Goal: Information Seeking & Learning: Find specific fact

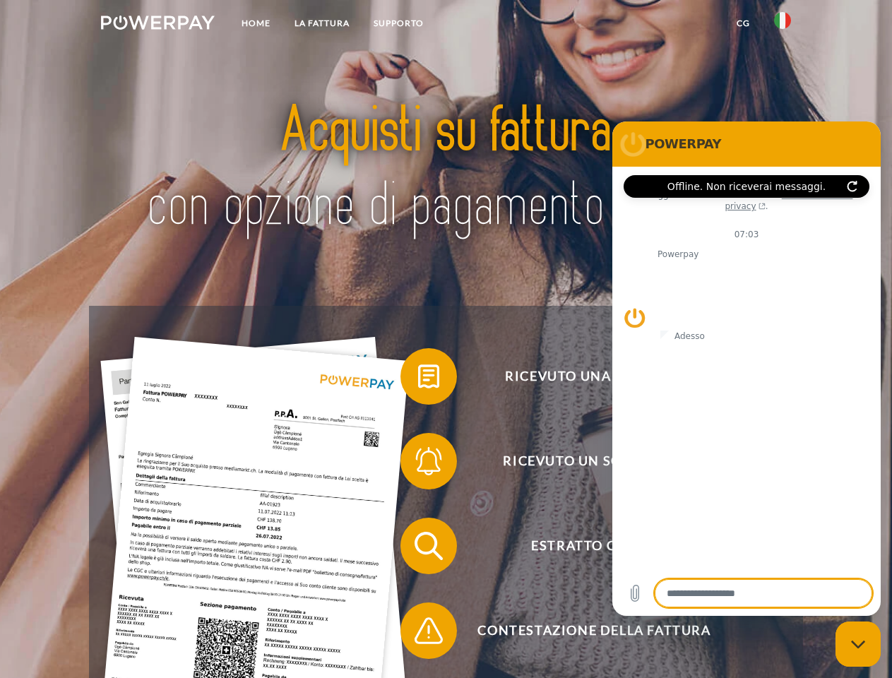
click at [158, 25] on img at bounding box center [158, 23] width 114 height 14
click at [783, 25] on img at bounding box center [782, 20] width 17 height 17
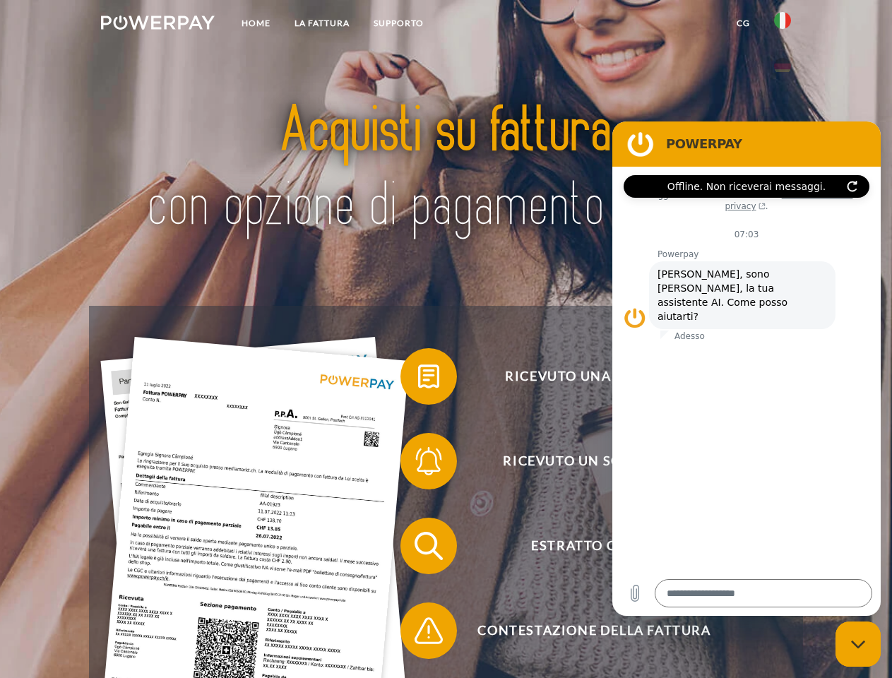
click at [743, 23] on link "CG" at bounding box center [743, 23] width 37 height 25
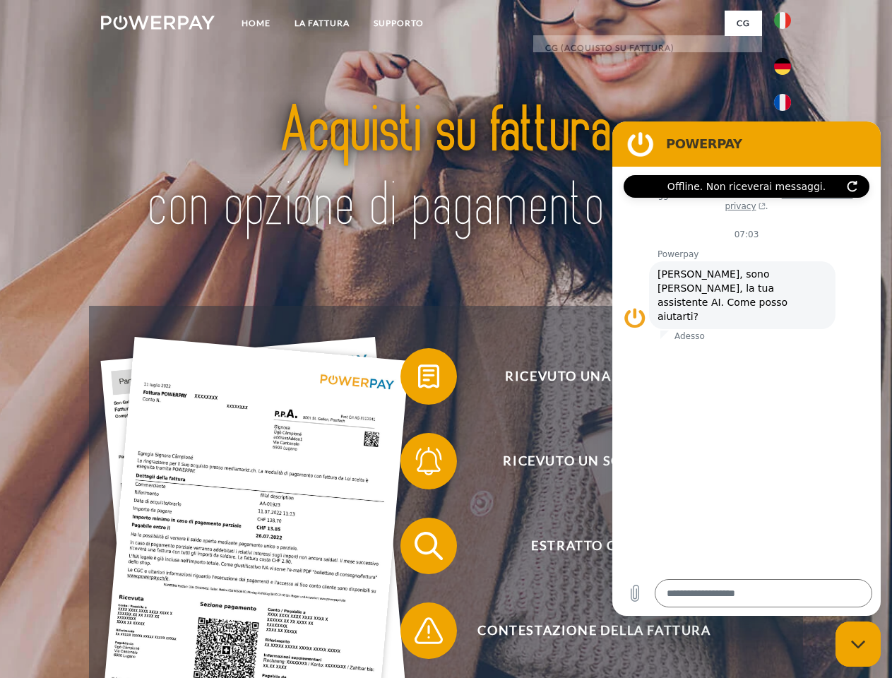
click at [418, 379] on span at bounding box center [407, 376] width 71 height 71
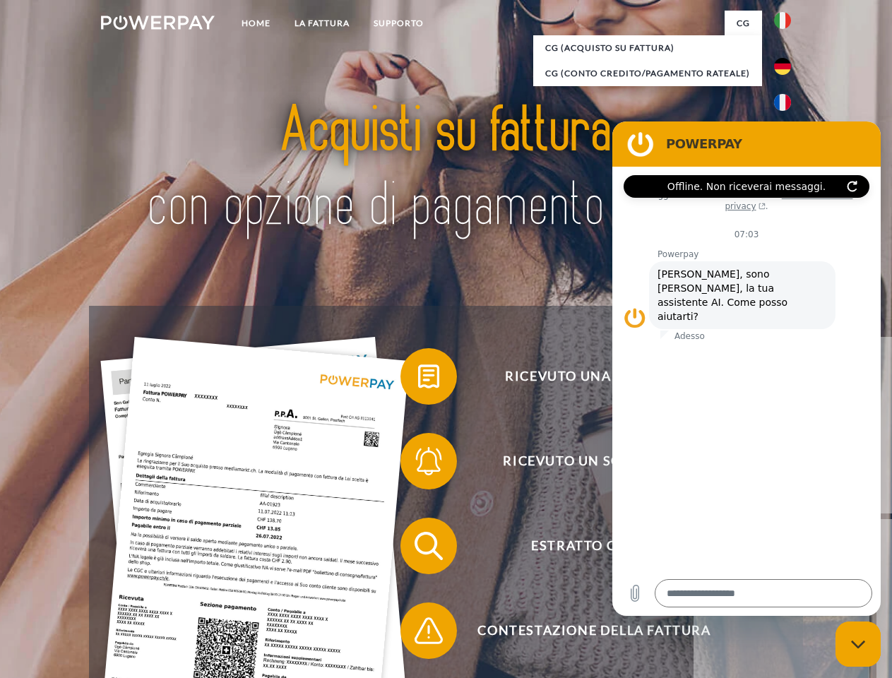
click at [418, 464] on span at bounding box center [407, 461] width 71 height 71
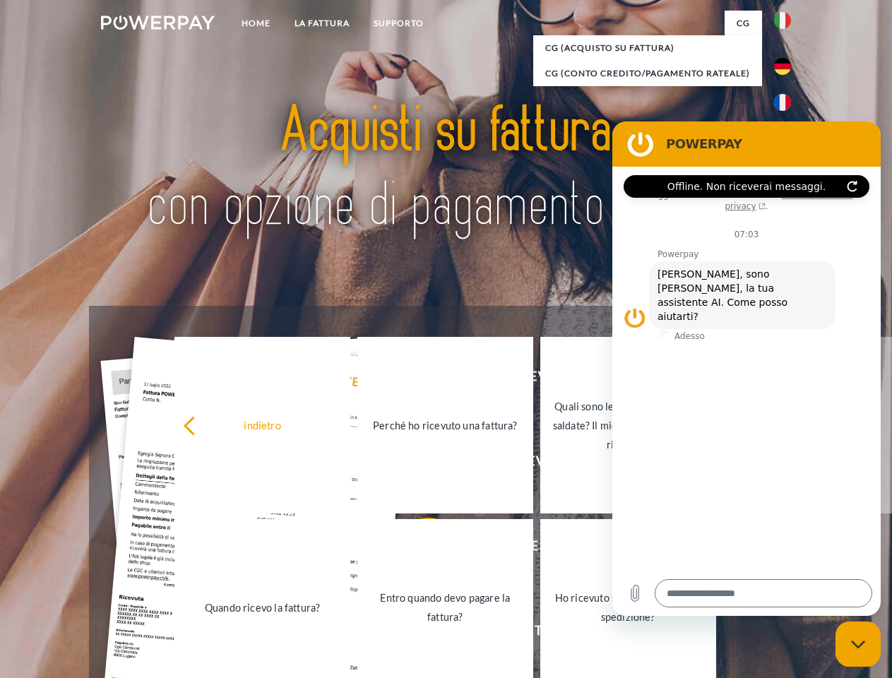
click at [418, 549] on link "Entro quando devo pagare la fattura?" at bounding box center [446, 607] width 176 height 177
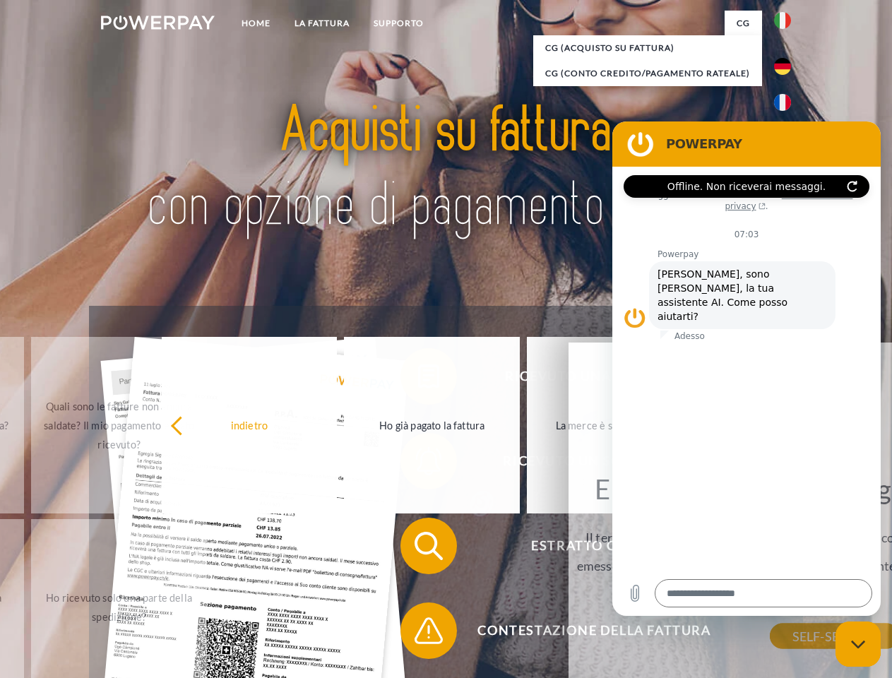
click at [418, 634] on span at bounding box center [407, 631] width 71 height 71
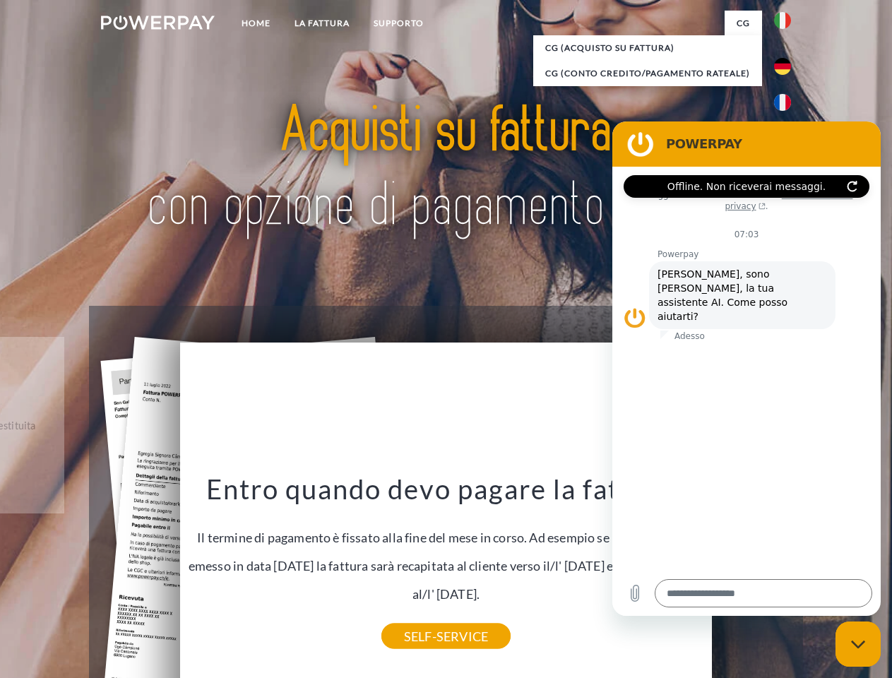
click at [858, 644] on icon "Chiudi la finestra di messaggistica" at bounding box center [858, 644] width 15 height 9
type textarea "*"
